Goal: Transaction & Acquisition: Purchase product/service

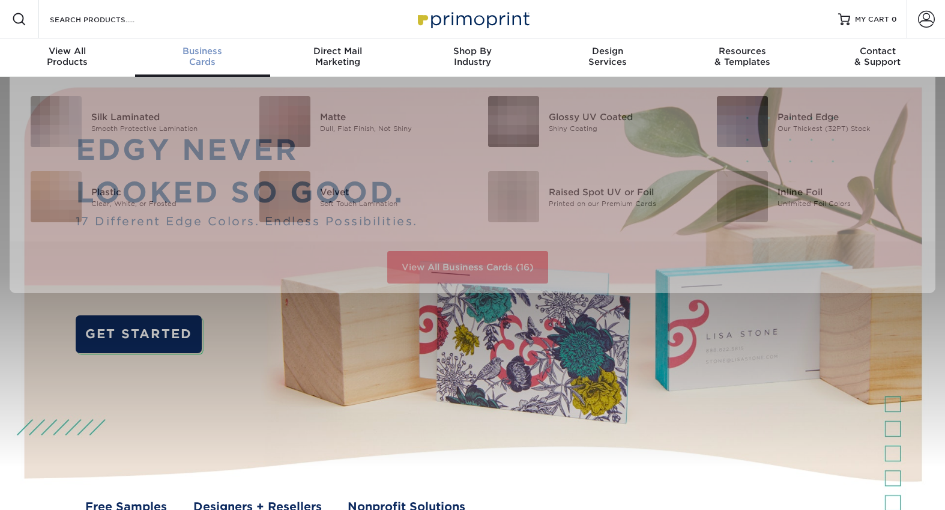
click at [202, 59] on div "Business Cards" at bounding box center [202, 57] width 135 height 22
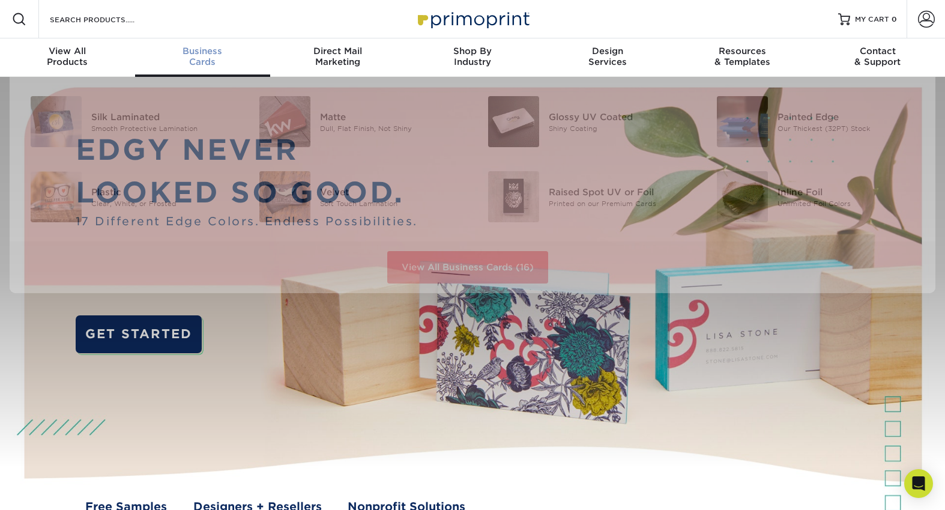
click at [192, 53] on span "Business" at bounding box center [202, 51] width 135 height 11
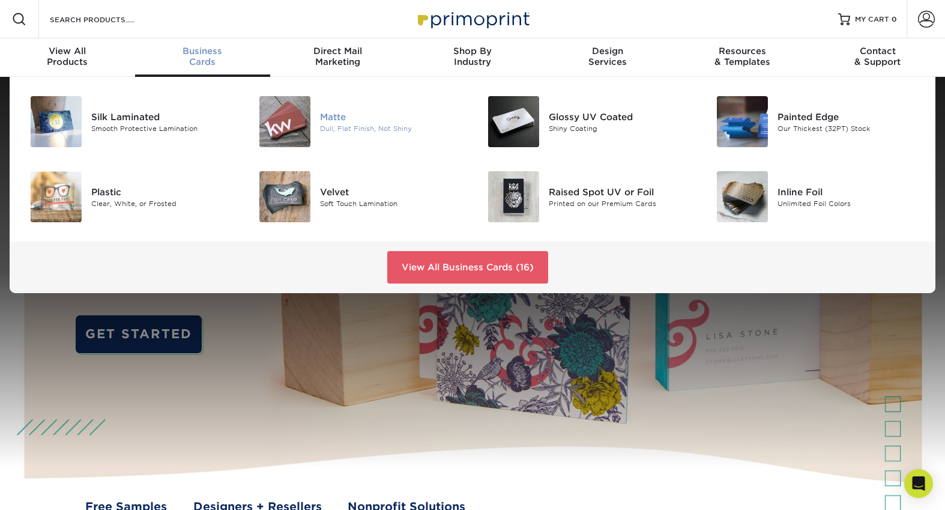
click at [337, 114] on div "Matte" at bounding box center [392, 116] width 144 height 13
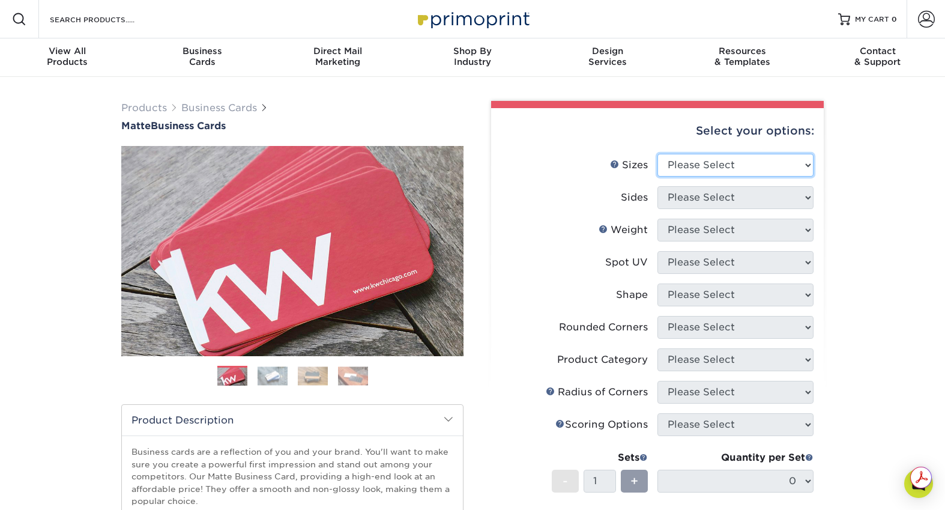
click at [724, 173] on select "Please Select 1.5" x 3.5" - Mini 1.75" x 3.5" - Mini 2" x 2" - Square 2" x 3" -…" at bounding box center [736, 165] width 156 height 23
select select "2.00x3.50"
click at [658, 154] on select "Please Select 1.5" x 3.5" - Mini 1.75" x 3.5" - Mini 2" x 2" - Square 2" x 3" -…" at bounding box center [736, 165] width 156 height 23
click at [711, 195] on select "Please Select Print Both Sides Print Front Only" at bounding box center [736, 197] width 156 height 23
select select "13abbda7-1d64-4f25-8bb2-c179b224825d"
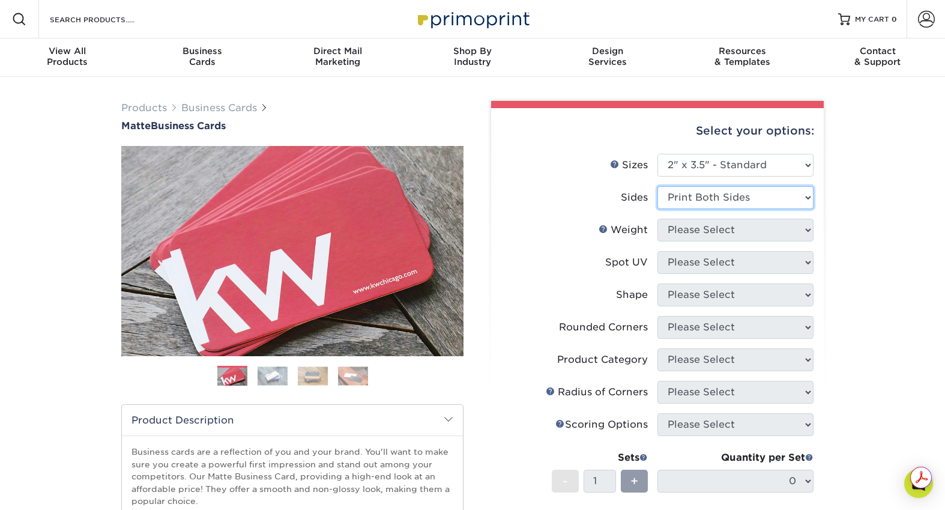
click at [658, 186] on select "Please Select Print Both Sides Print Front Only" at bounding box center [736, 197] width 156 height 23
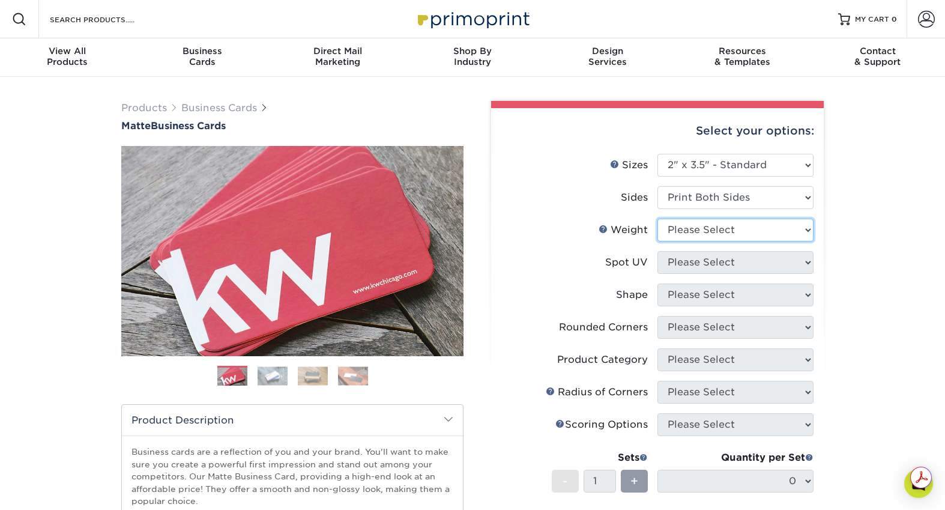
click at [717, 230] on select "Please Select 16PT 14PT" at bounding box center [736, 230] width 156 height 23
select select "14PT"
click at [658, 219] on select "Please Select 16PT 14PT" at bounding box center [736, 230] width 156 height 23
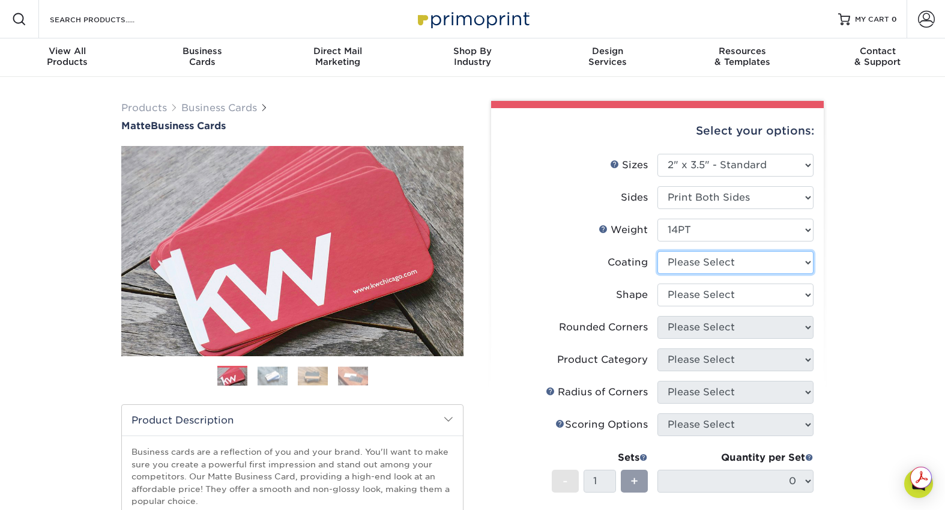
click at [704, 255] on select at bounding box center [736, 262] width 156 height 23
select select "121bb7b5-3b4d-429f-bd8d-bbf80e953313"
click at [658, 251] on select at bounding box center [736, 262] width 156 height 23
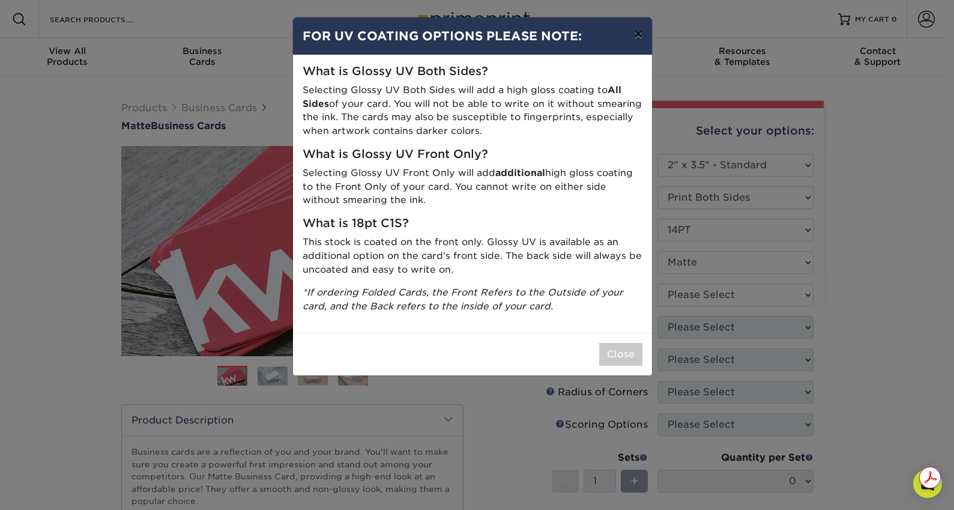
click at [637, 37] on button "×" at bounding box center [639, 34] width 28 height 34
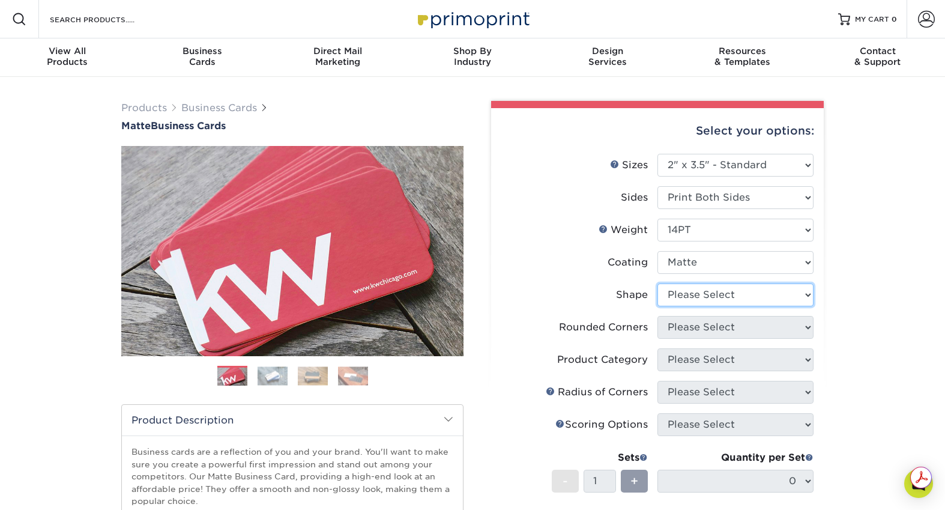
click at [709, 303] on select "Please Select Standard" at bounding box center [736, 295] width 156 height 23
select select "standard"
click at [658, 284] on select "Please Select Standard" at bounding box center [736, 295] width 156 height 23
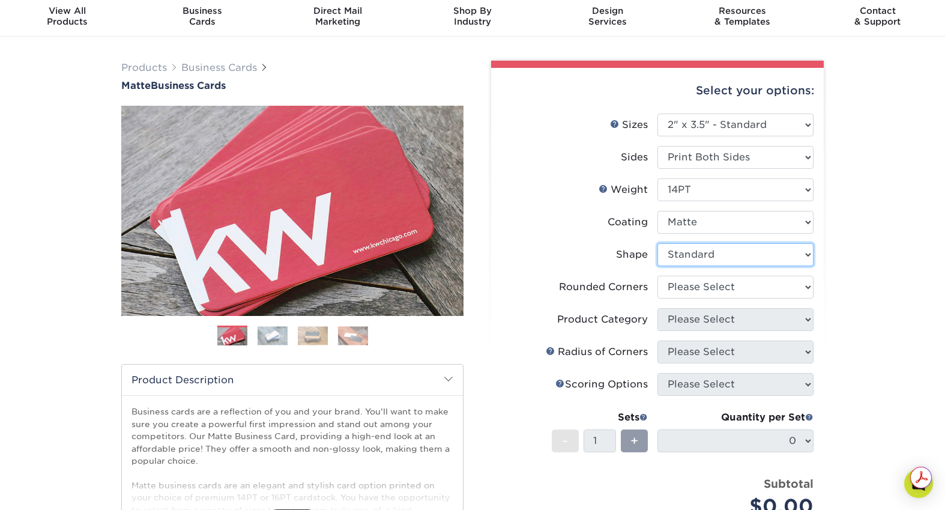
scroll to position [60, 0]
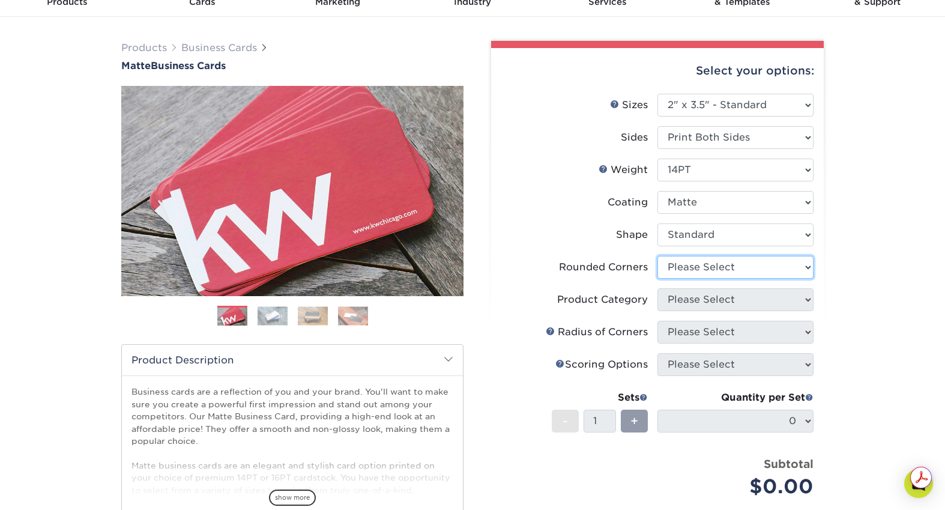
click at [708, 264] on select "Please Select Yes - Round 2 Corners Yes - Round 4 Corners No" at bounding box center [736, 267] width 156 height 23
select select "0"
click at [658, 256] on select "Please Select Yes - Round 2 Corners Yes - Round 4 Corners No" at bounding box center [736, 267] width 156 height 23
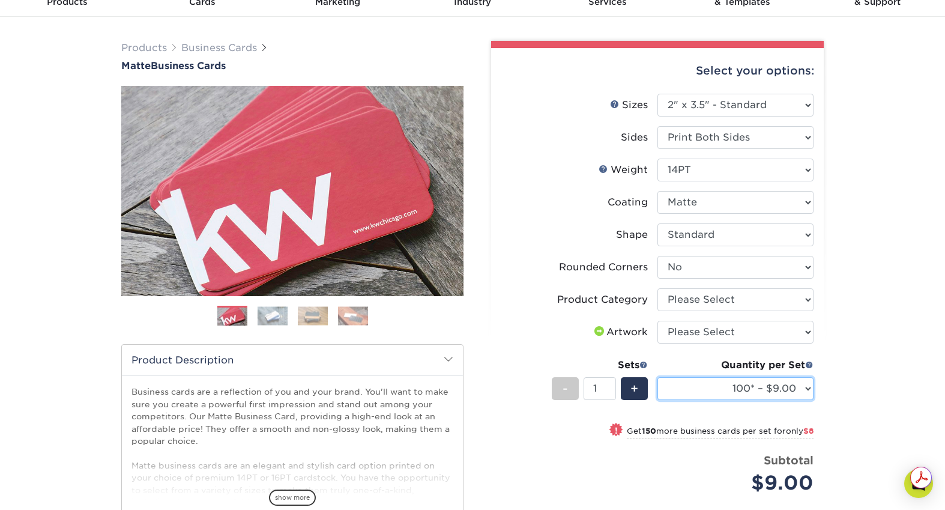
click at [794, 387] on select "100* – $9.00 250* – $17.00 500 – $33.00 1000 – $42.00 (free shipping*) 2500 – $…" at bounding box center [736, 388] width 156 height 23
select select "250* – $17.00"
click at [658, 377] on select "100* – $9.00 250* – $17.00 500 – $33.00 1000 – $42.00 (free shipping*) 2500 – $…" at bounding box center [736, 388] width 156 height 23
drag, startPoint x: 849, startPoint y: 364, endPoint x: 788, endPoint y: 324, distance: 73.0
click at [849, 362] on div "Products Business Cards Matte Business Cards Previous Next 100 $ 9" at bounding box center [472, 358] width 945 height 683
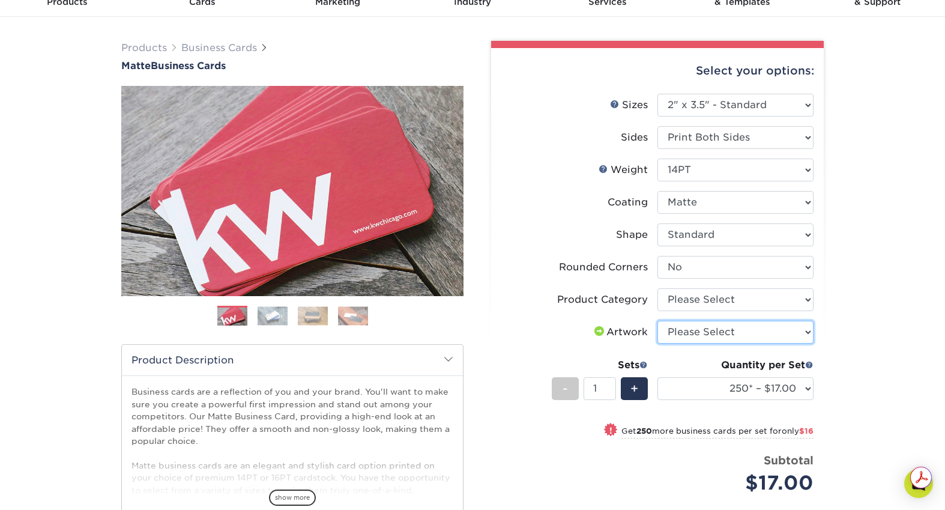
click at [772, 332] on select "Please Select I will upload files I need a design - $100" at bounding box center [736, 332] width 156 height 23
select select "upload"
click at [658, 321] on select "Please Select I will upload files I need a design - $100" at bounding box center [736, 332] width 156 height 23
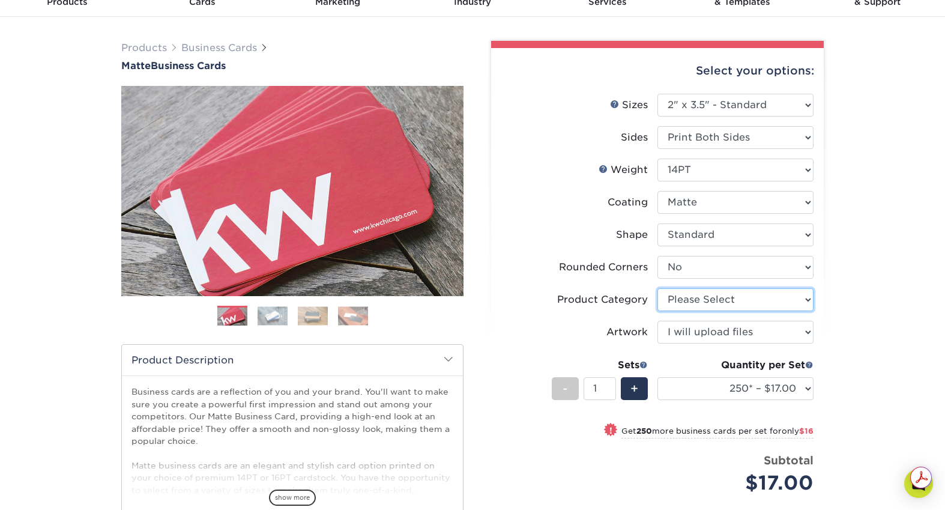
click at [758, 294] on select "Please Select Business Cards" at bounding box center [736, 299] width 156 height 23
select select "3b5148f1-0588-4f88-a218-97bcfdce65c1"
click at [658, 288] on select "Please Select Business Cards" at bounding box center [736, 299] width 156 height 23
click at [838, 309] on div "Products Business Cards Matte Business Cards Previous Next 100 $ 9" at bounding box center [472, 358] width 945 height 683
click at [842, 304] on div "Products Business Cards Matte Business Cards Previous Next 100 $ 9" at bounding box center [472, 358] width 945 height 683
